Goal: Information Seeking & Learning: Learn about a topic

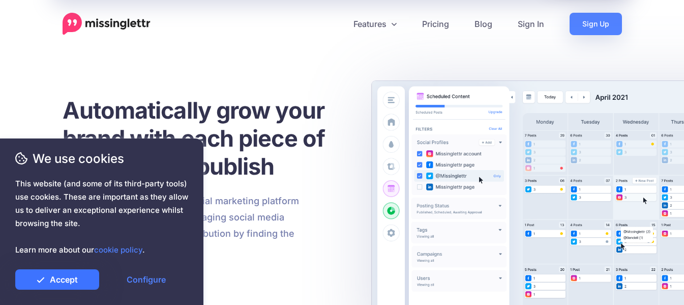
click at [73, 279] on link "Accept" at bounding box center [57, 279] width 84 height 20
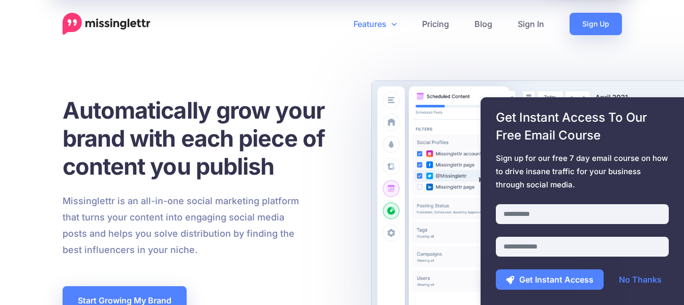
click at [391, 20] on link "Features" at bounding box center [375, 24] width 69 height 22
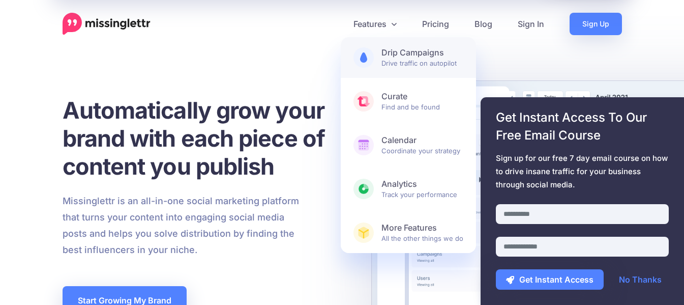
click at [412, 53] on b "Drip Campaigns" at bounding box center [422, 52] width 82 height 11
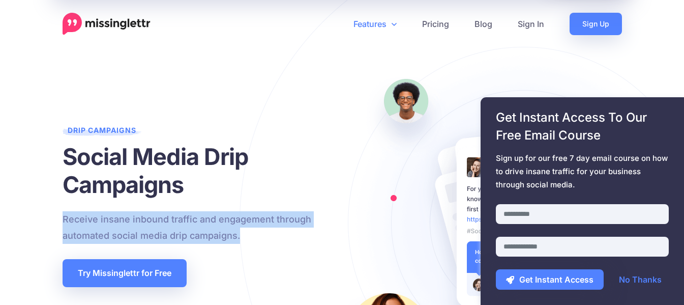
drag, startPoint x: 240, startPoint y: 236, endPoint x: 51, endPoint y: 225, distance: 189.5
click at [638, 279] on link "No Thanks" at bounding box center [640, 279] width 63 height 20
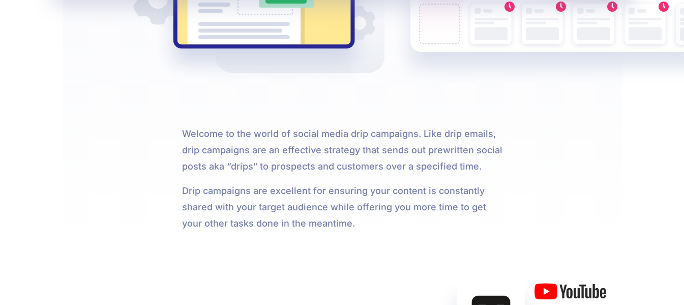
scroll to position [763, 0]
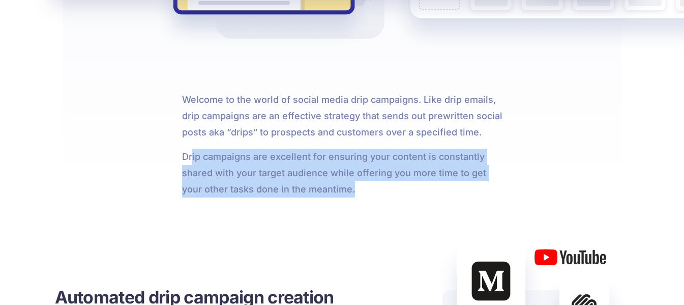
drag, startPoint x: 206, startPoint y: 152, endPoint x: 441, endPoint y: 188, distance: 237.7
click at [441, 188] on p "Drip campaigns are excellent for ensuring your content is constantly shared wit…" at bounding box center [342, 172] width 320 height 49
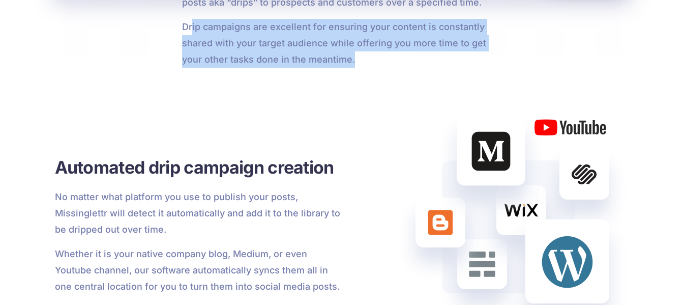
scroll to position [966, 0]
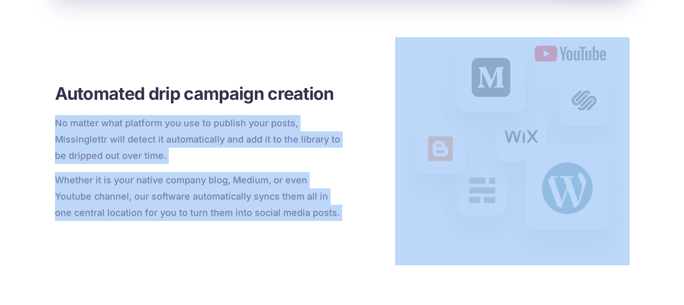
drag, startPoint x: 349, startPoint y: 208, endPoint x: 10, endPoint y: 126, distance: 349.0
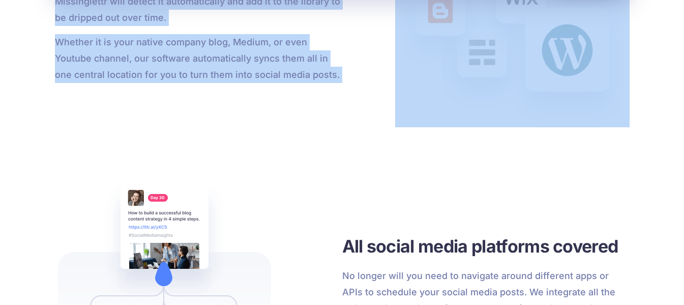
scroll to position [1271, 0]
